Goal: Information Seeking & Learning: Learn about a topic

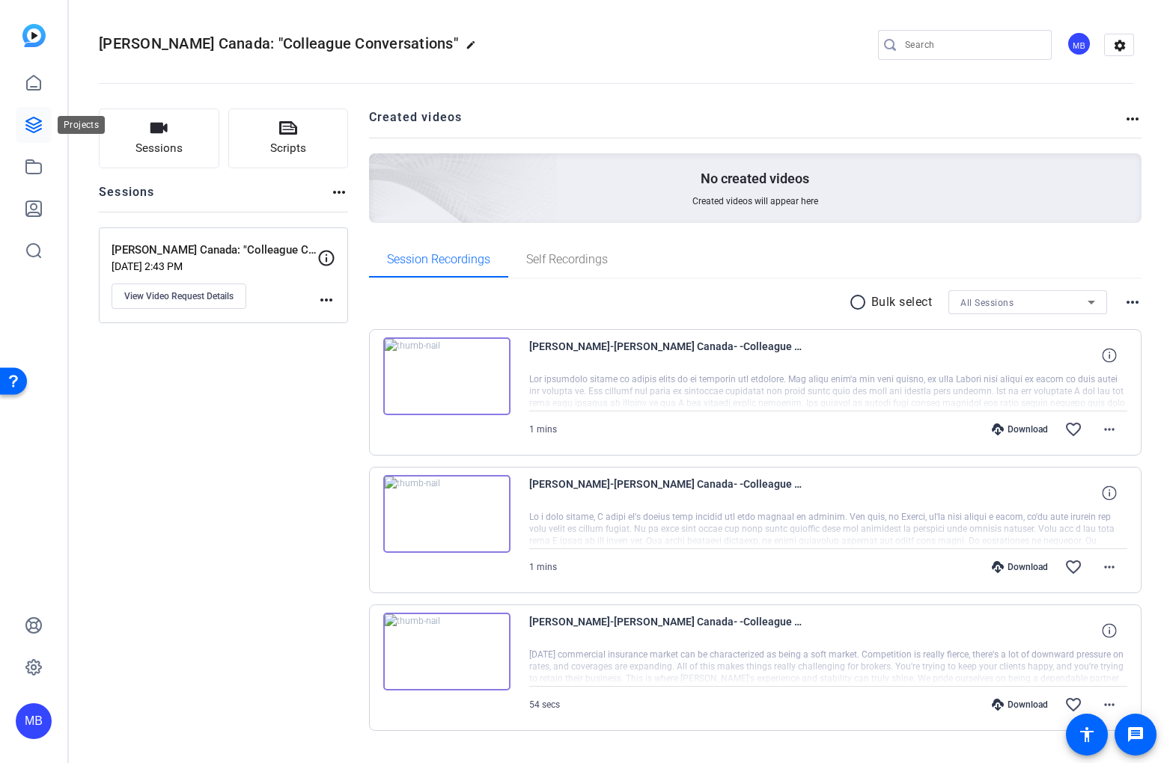
click at [35, 130] on icon at bounding box center [33, 124] width 15 height 15
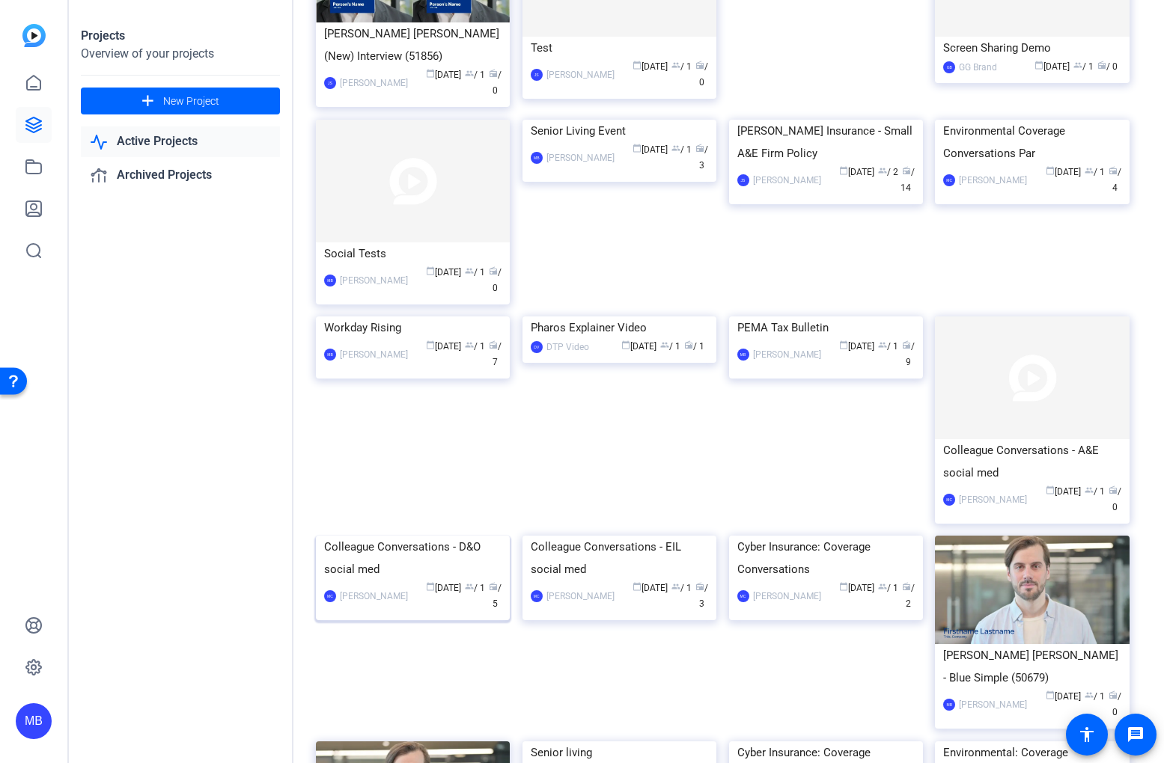
scroll to position [426, 0]
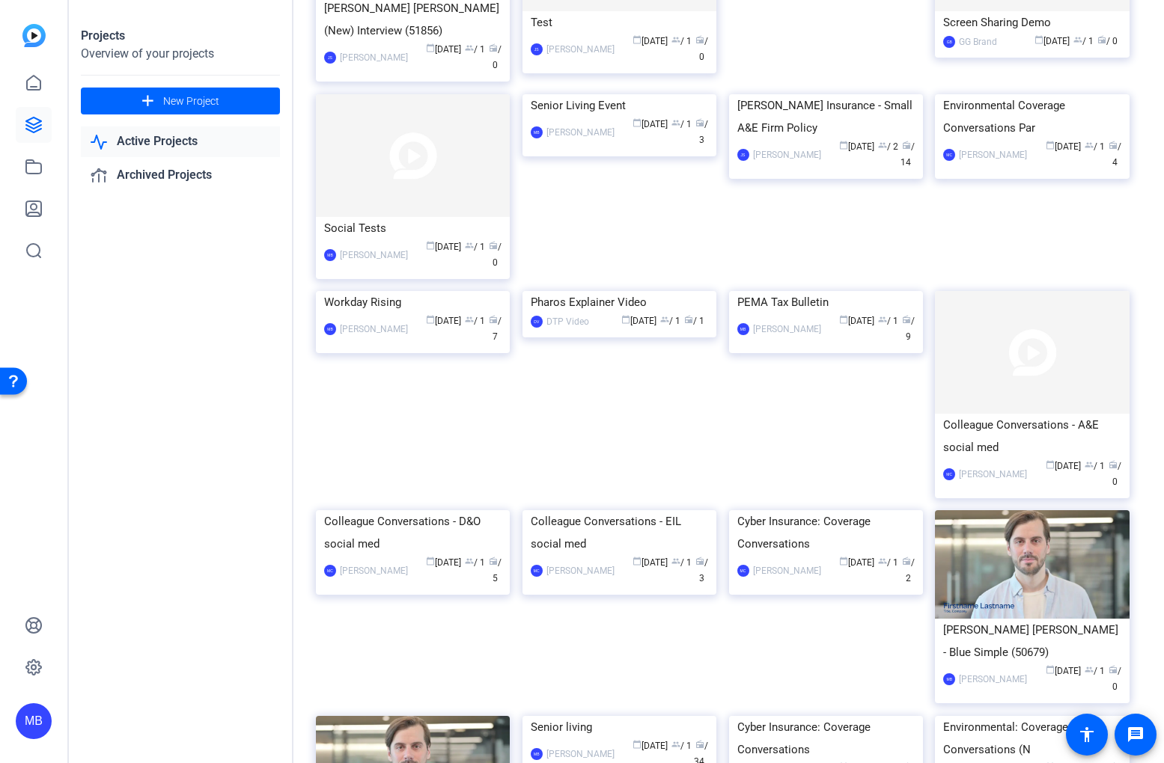
click at [427, 555] on div "Colleague Conversations - D&O social med" at bounding box center [412, 532] width 177 height 45
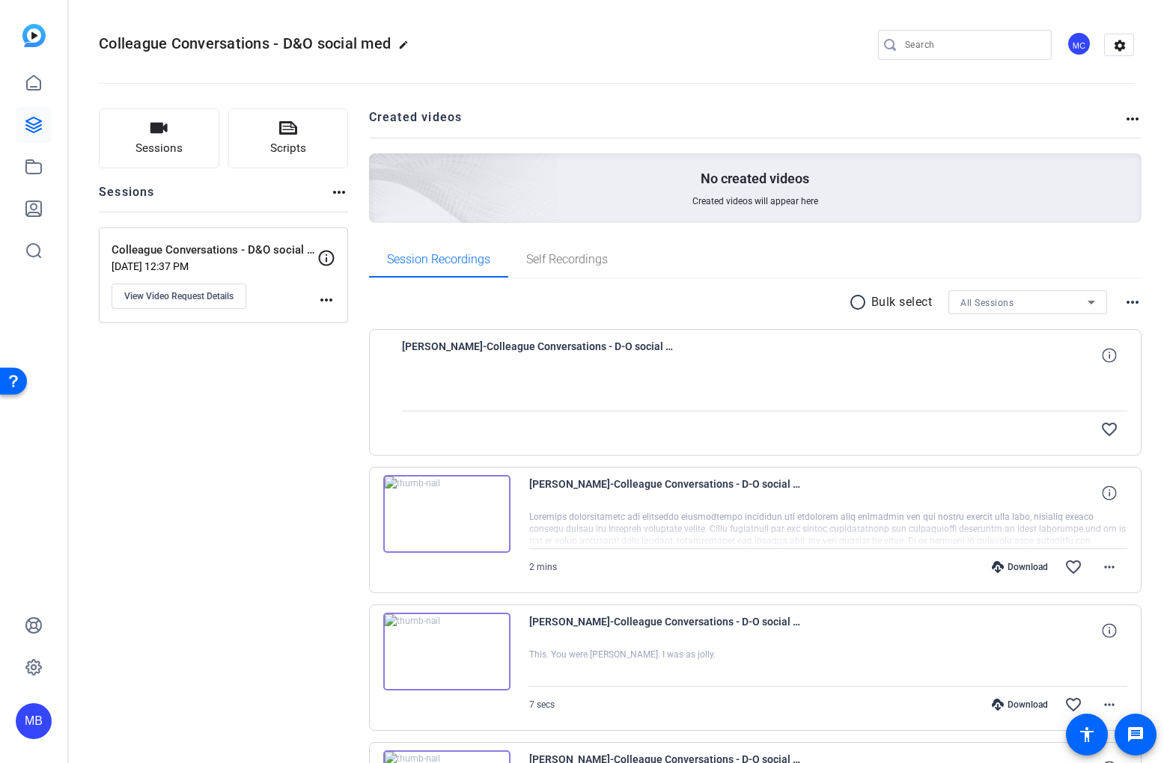
scroll to position [310, 0]
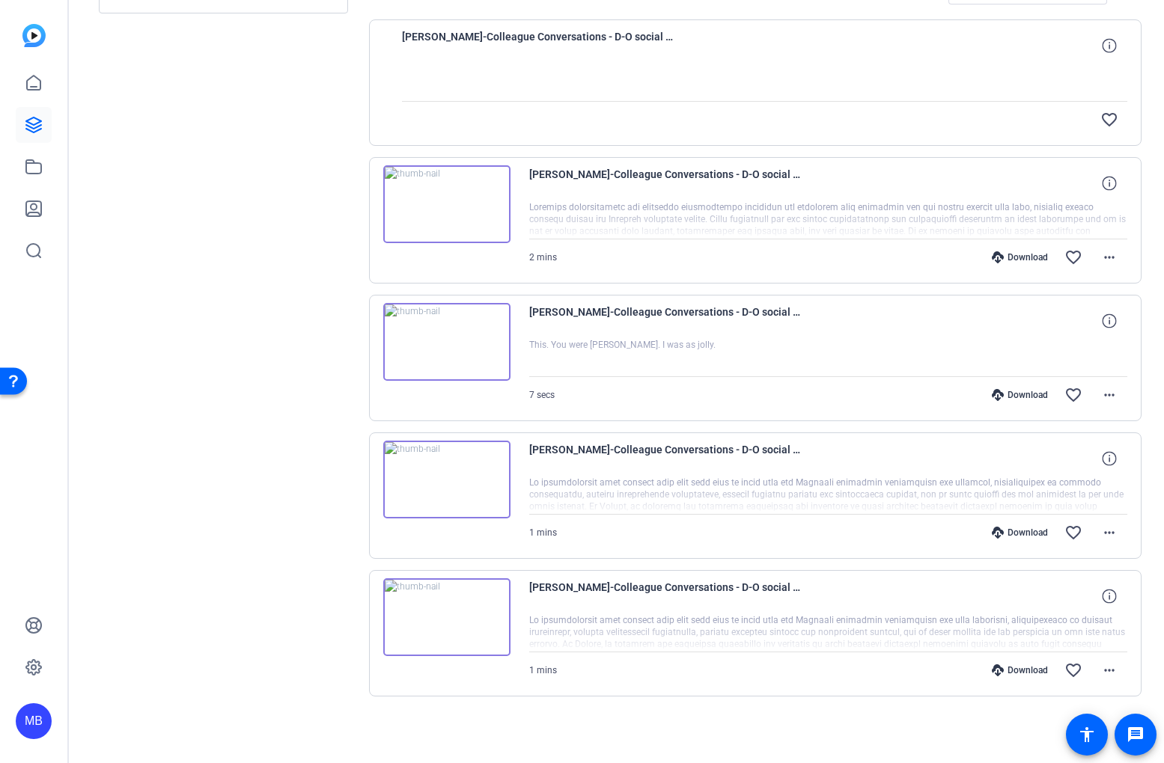
click at [447, 348] on img at bounding box center [446, 342] width 127 height 78
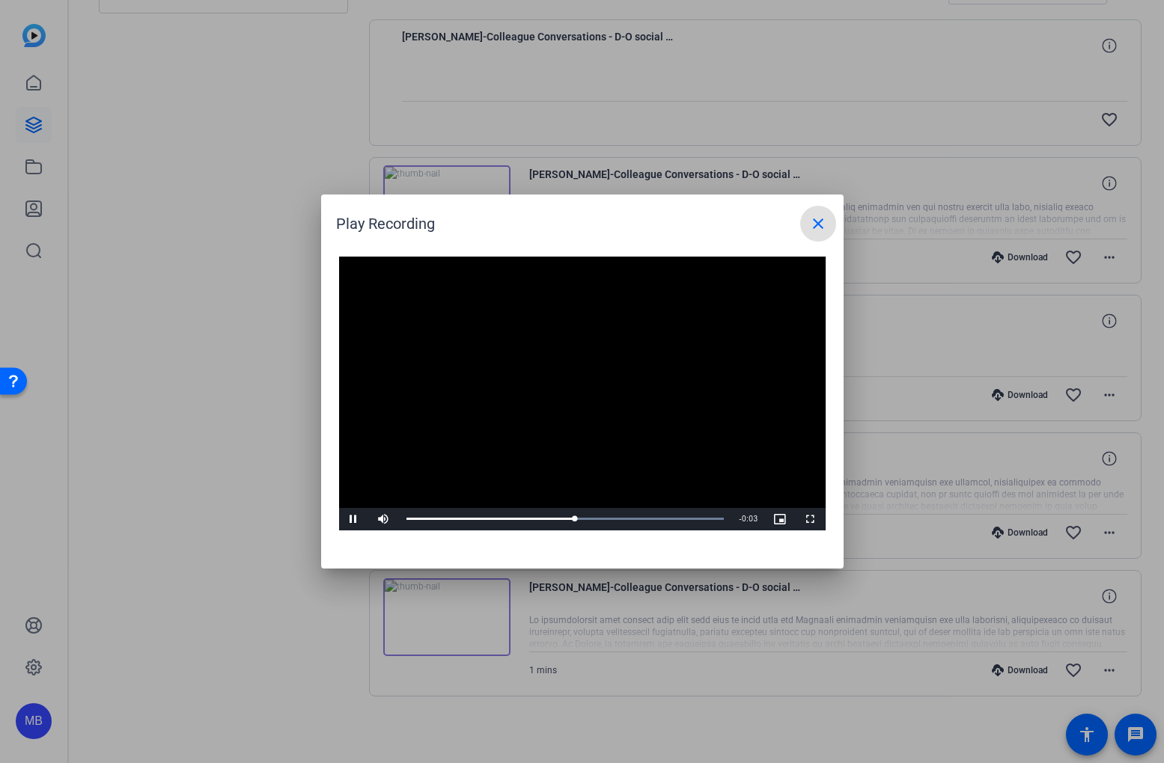
click at [817, 230] on mat-icon "close" at bounding box center [818, 224] width 18 height 18
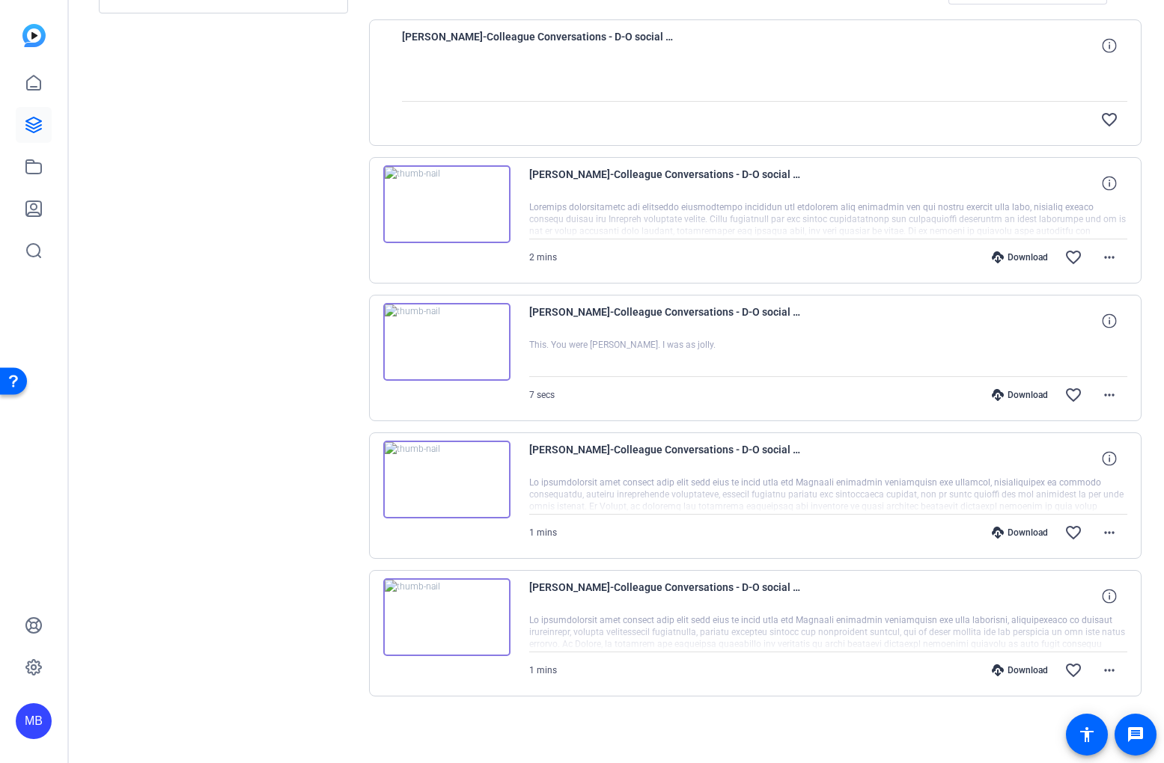
click at [457, 504] on img at bounding box center [446, 480] width 127 height 78
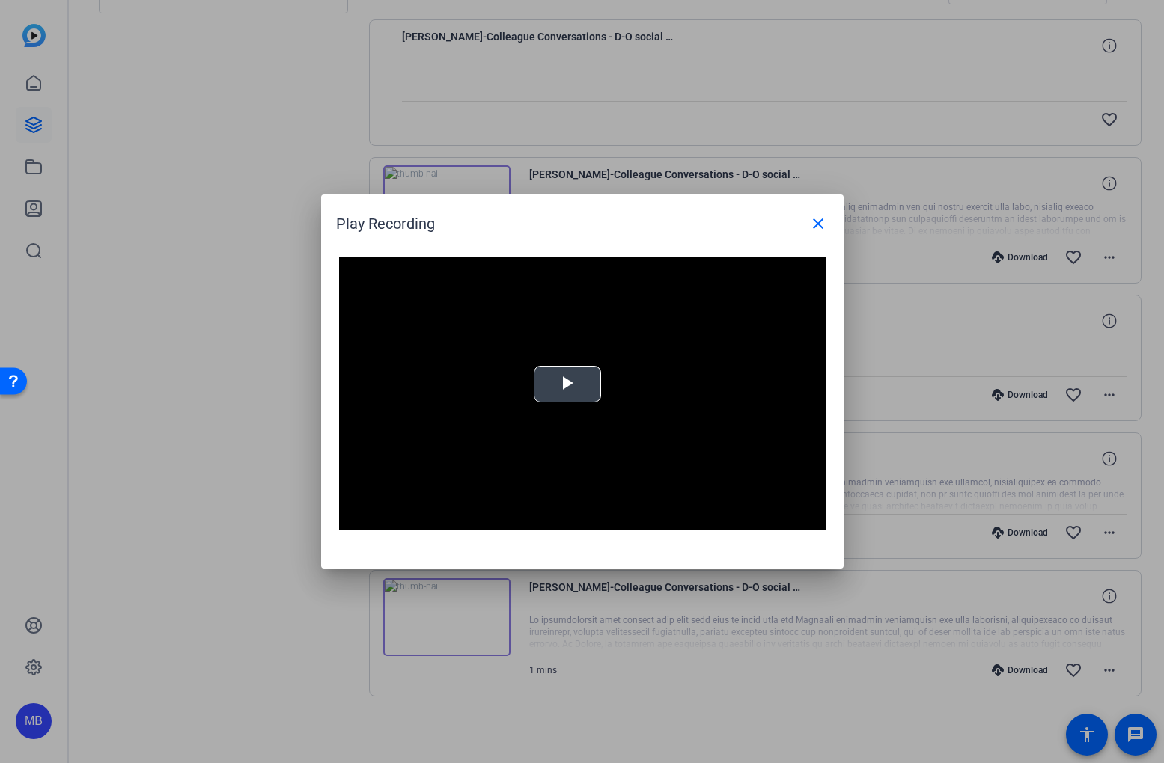
click at [511, 443] on video "Video Player" at bounding box center [582, 394] width 486 height 274
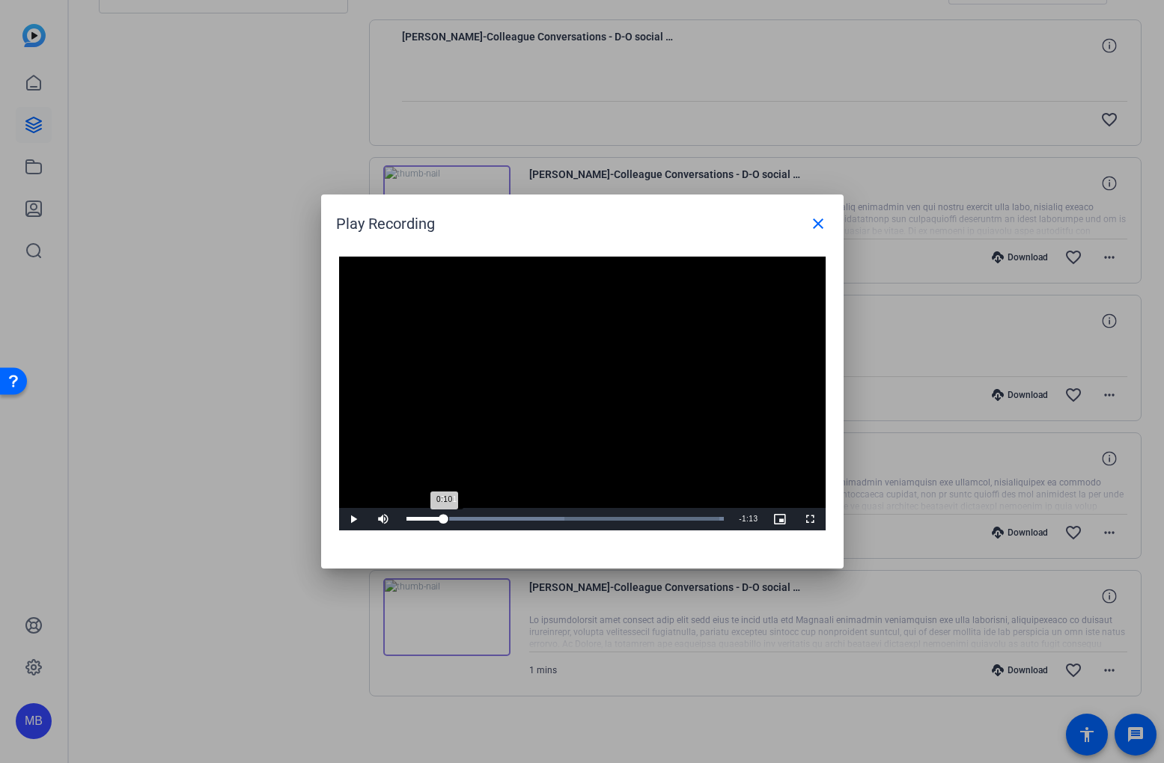
drag, startPoint x: 430, startPoint y: 523, endPoint x: 447, endPoint y: 520, distance: 17.5
click at [447, 520] on div "Loaded : 100.00% 0:11 0:10" at bounding box center [565, 519] width 333 height 22
click at [352, 519] on span "Video Player" at bounding box center [354, 519] width 30 height 0
click at [412, 518] on div "32%" at bounding box center [416, 519] width 31 height 2
click at [355, 519] on span "Video Player" at bounding box center [354, 519] width 30 height 0
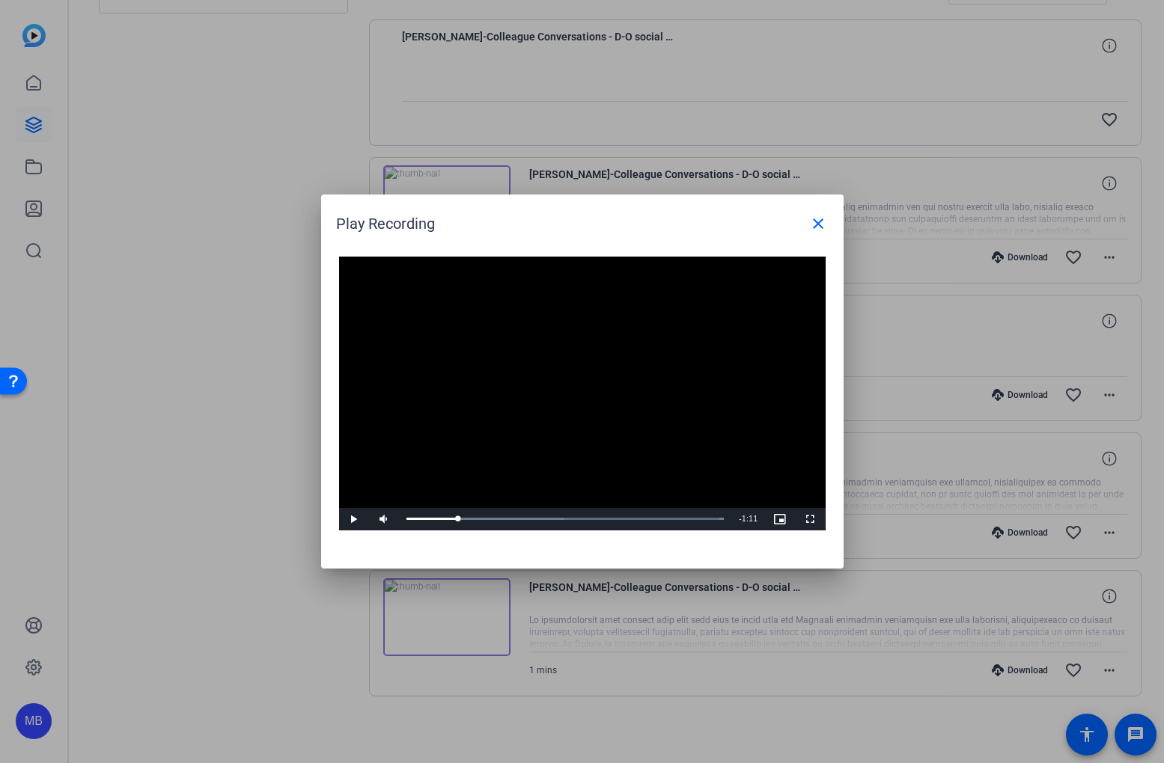
click at [277, 533] on div at bounding box center [582, 381] width 1164 height 763
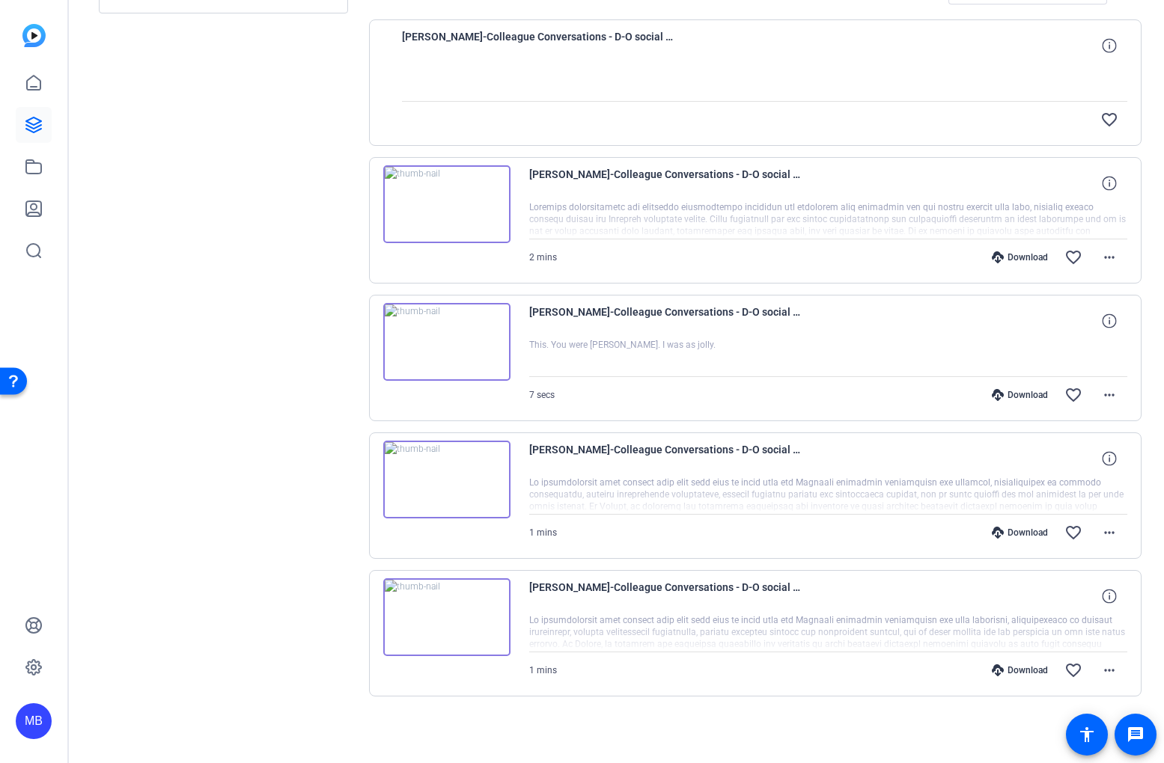
click at [462, 344] on img at bounding box center [446, 342] width 127 height 78
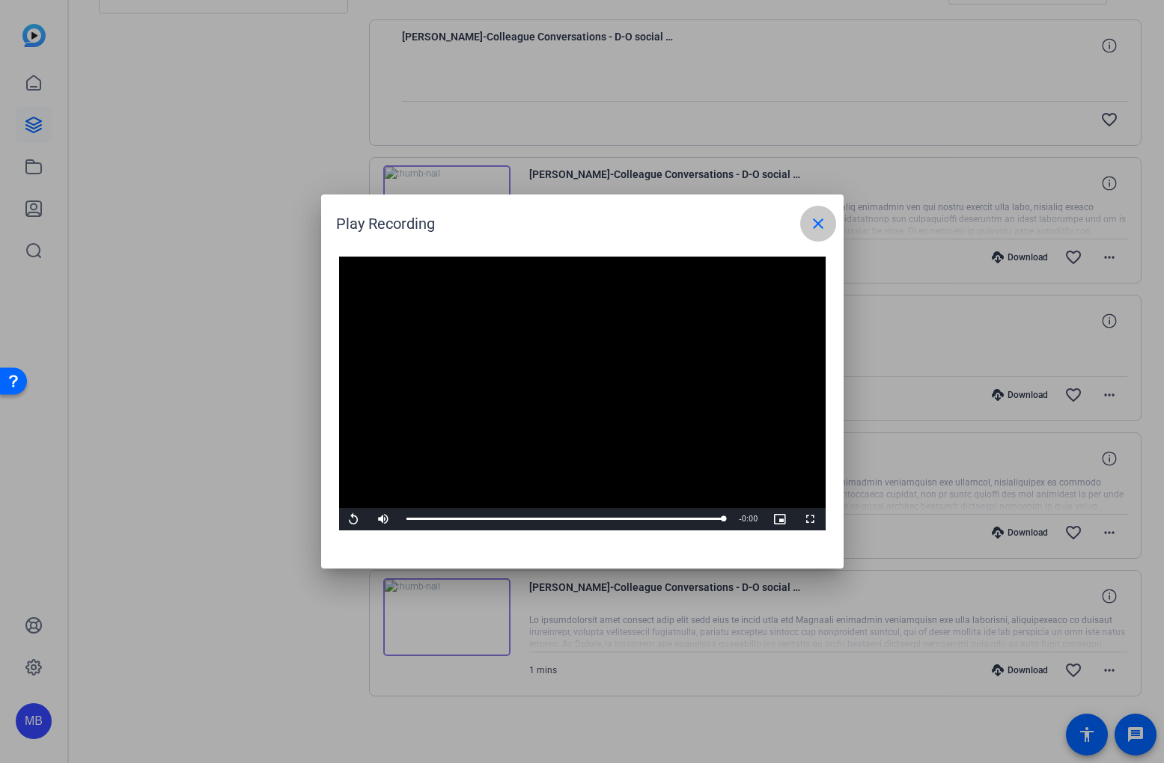
click at [822, 230] on mat-icon "close" at bounding box center [818, 224] width 18 height 18
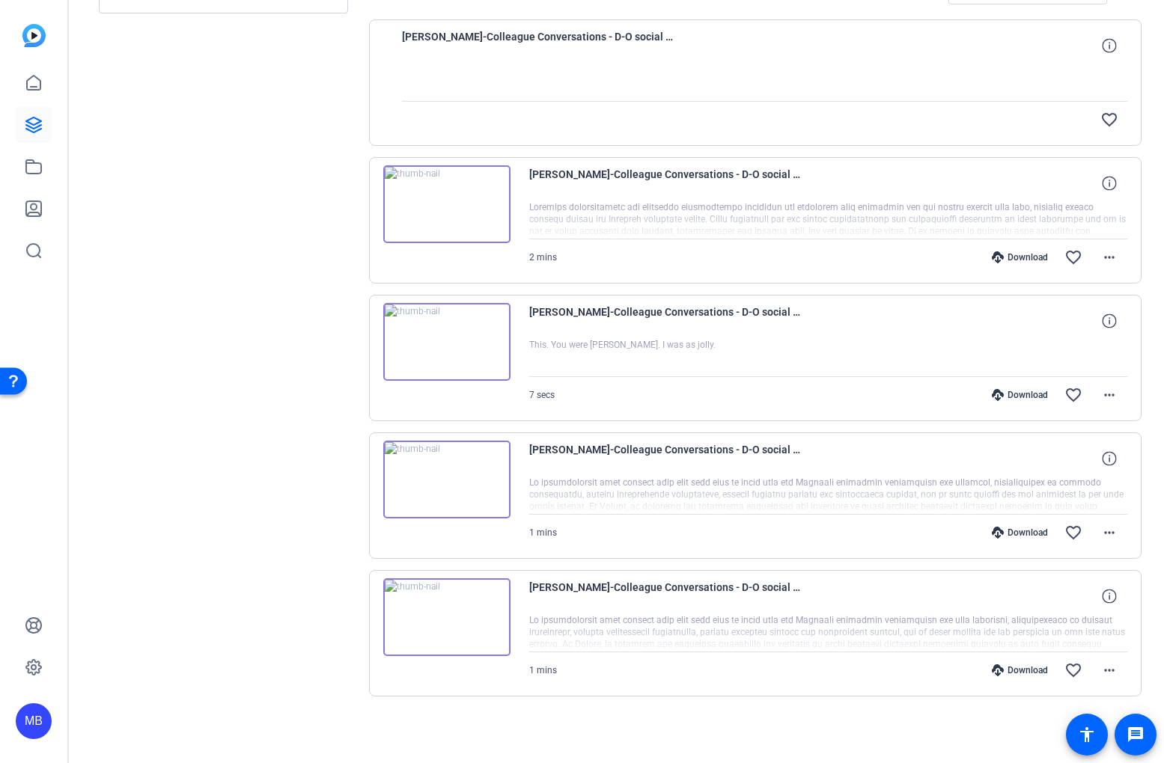
click at [459, 224] on img at bounding box center [446, 204] width 127 height 78
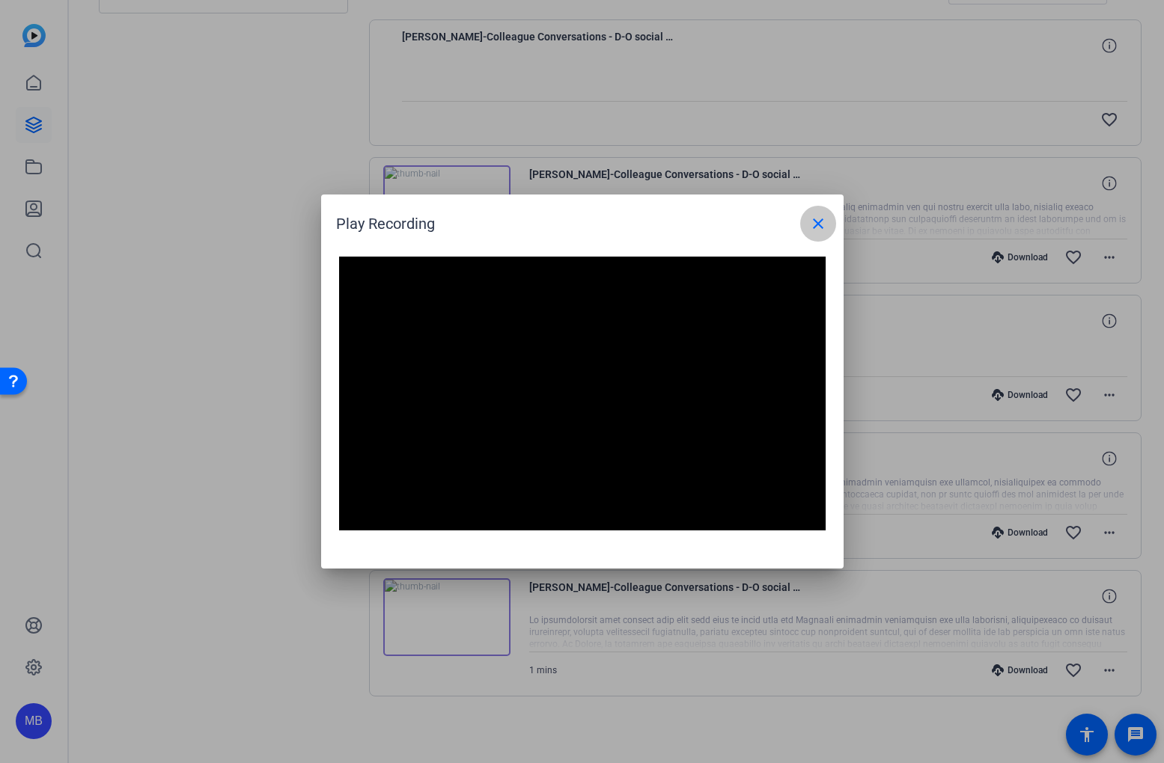
click at [816, 230] on mat-icon "close" at bounding box center [818, 224] width 18 height 18
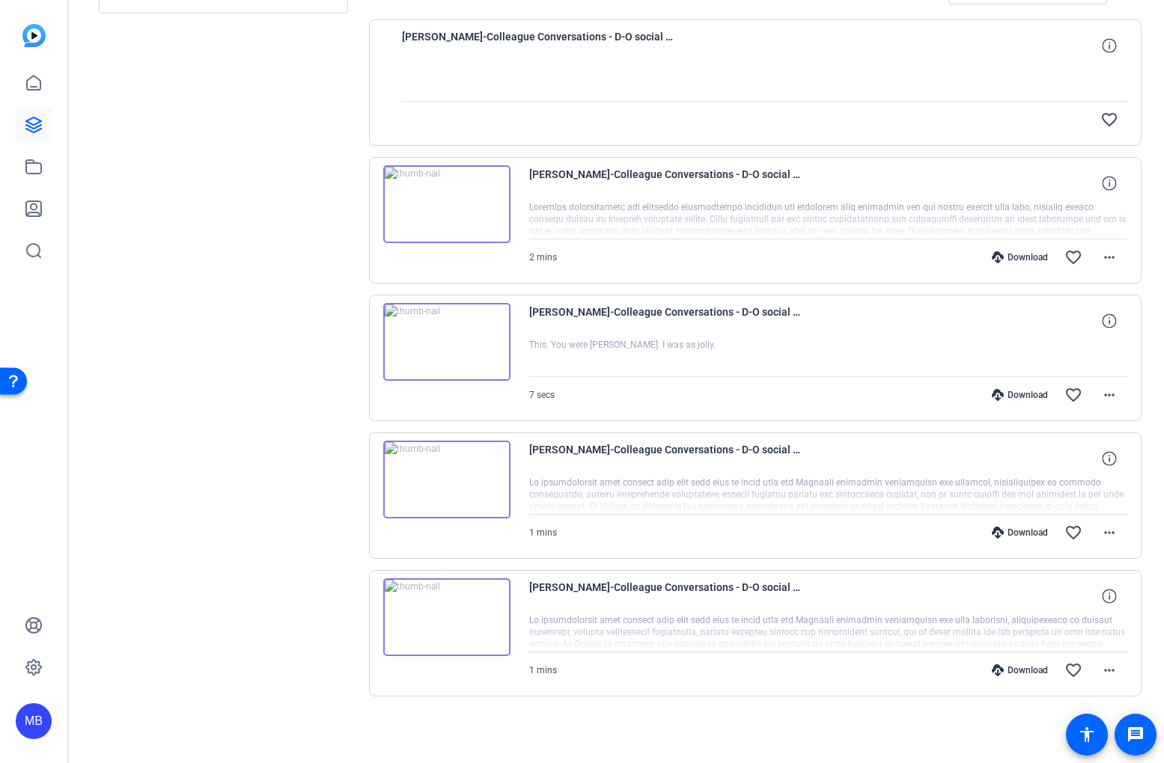
click at [1021, 219] on div at bounding box center [828, 219] width 599 height 37
click at [1101, 186] on icon at bounding box center [1108, 183] width 14 height 14
click at [1100, 186] on mat-icon "close" at bounding box center [1109, 183] width 18 height 19
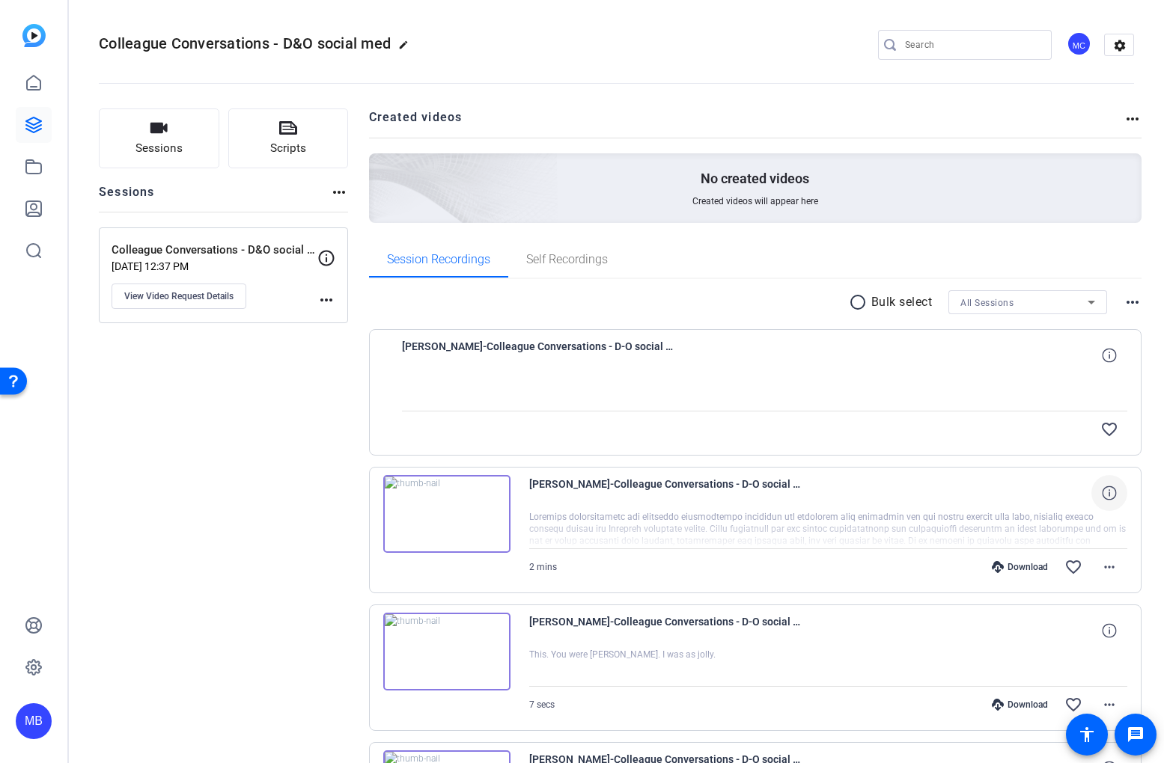
click at [647, 386] on div at bounding box center [765, 391] width 726 height 37
drag, startPoint x: 572, startPoint y: 272, endPoint x: 556, endPoint y: 273, distance: 15.7
click at [571, 272] on span "Self Recordings" at bounding box center [567, 260] width 82 height 36
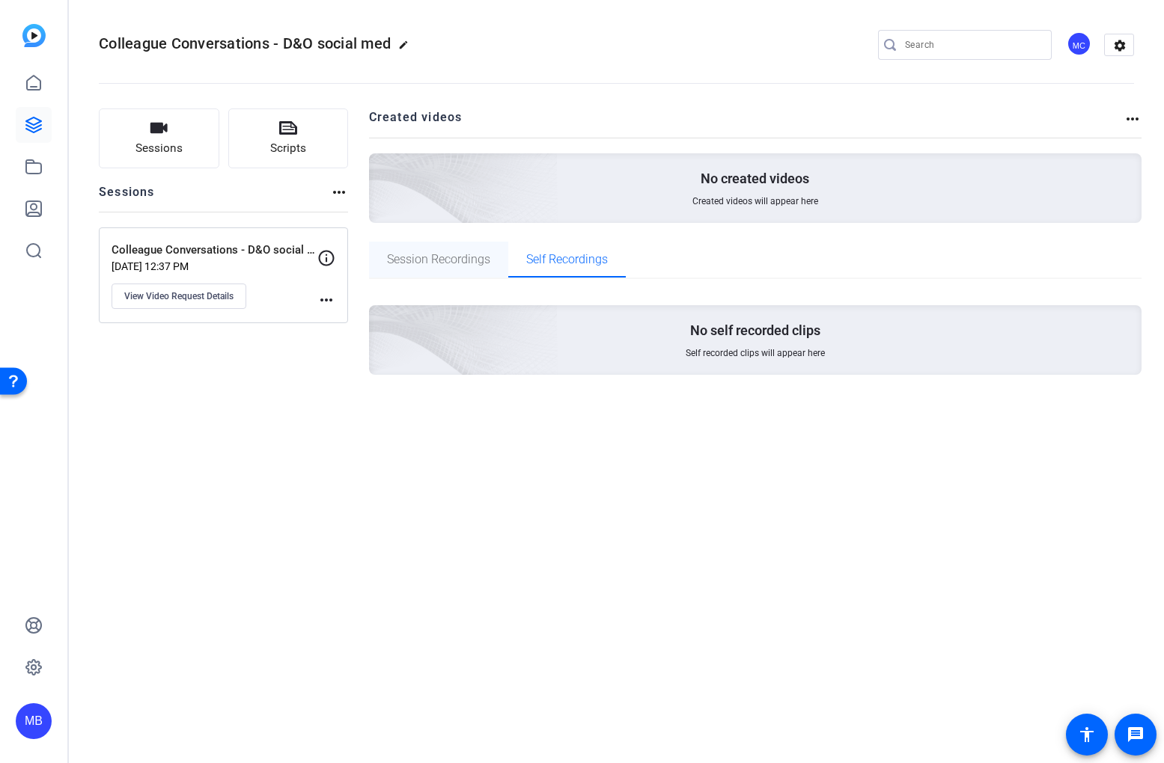
click at [487, 267] on span "Session Recordings" at bounding box center [438, 260] width 103 height 36
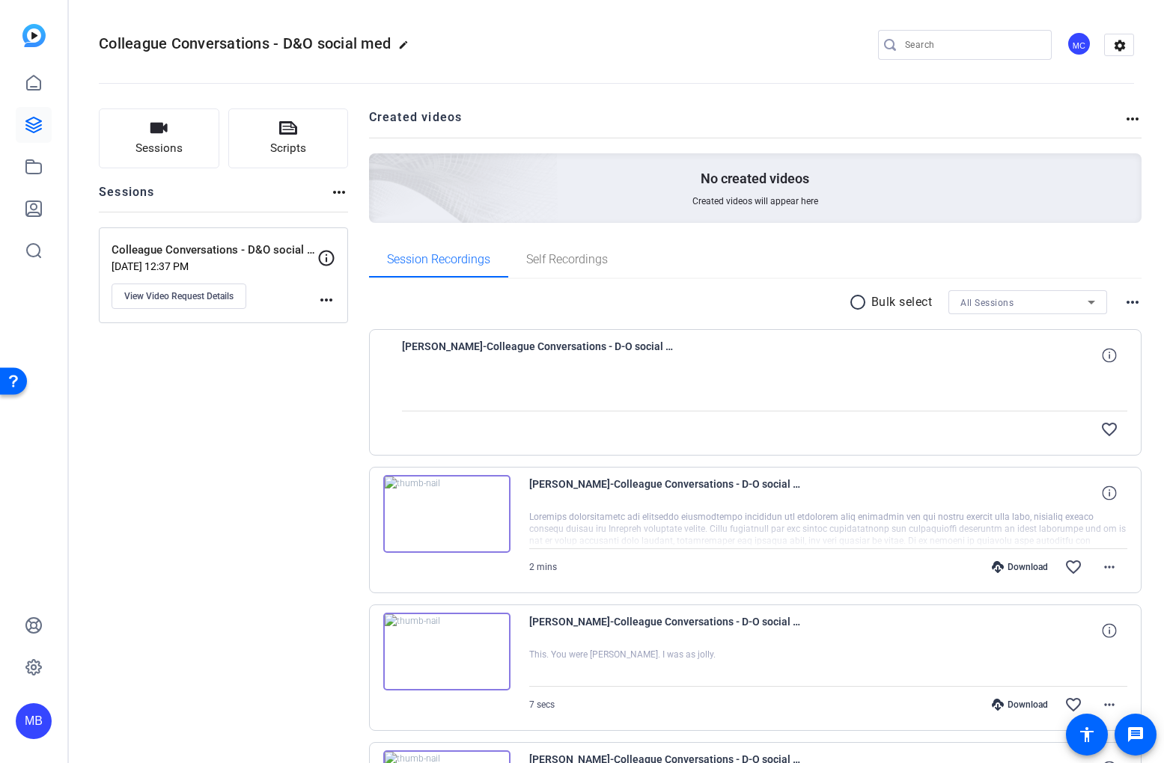
scroll to position [310, 0]
